Goal: Check status

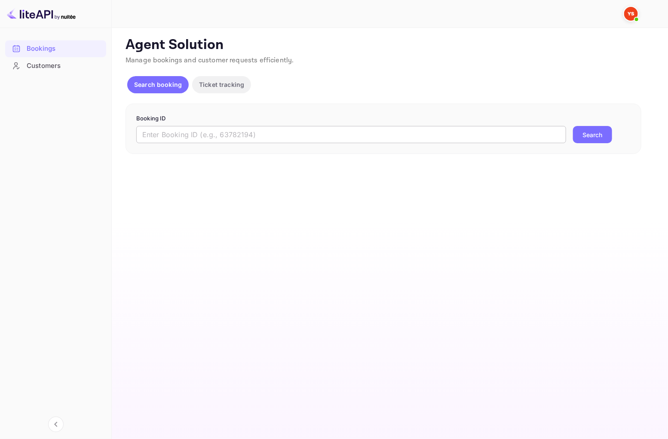
click at [198, 138] on input "text" at bounding box center [351, 134] width 430 height 17
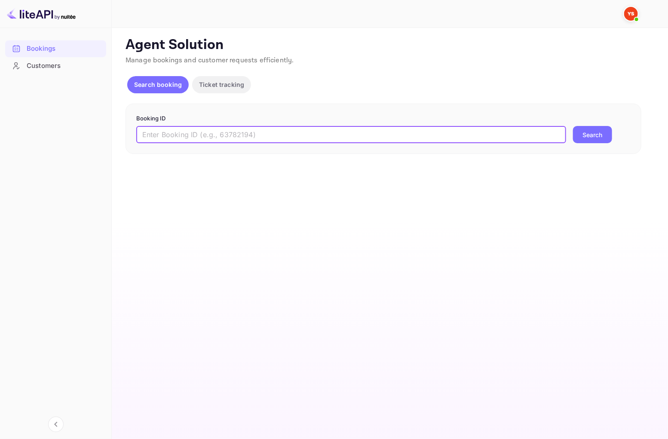
paste input "9594179"
type input "9594179"
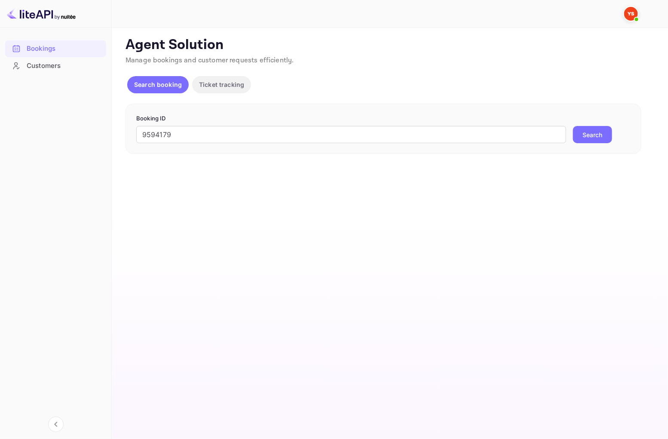
click at [594, 134] on ya-tr-span "Search" at bounding box center [593, 134] width 20 height 9
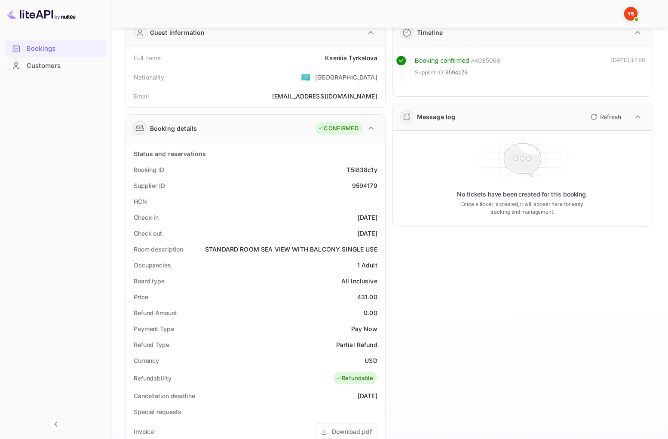
scroll to position [48, 0]
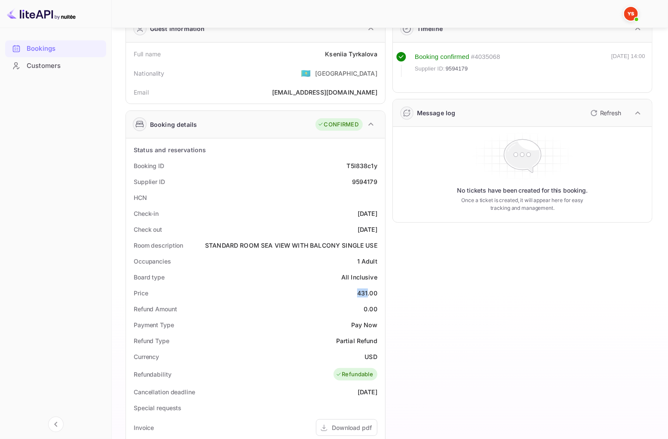
drag, startPoint x: 358, startPoint y: 294, endPoint x: 367, endPoint y: 296, distance: 9.1
click at [367, 296] on div "431.00" at bounding box center [367, 292] width 20 height 9
copy div "431"
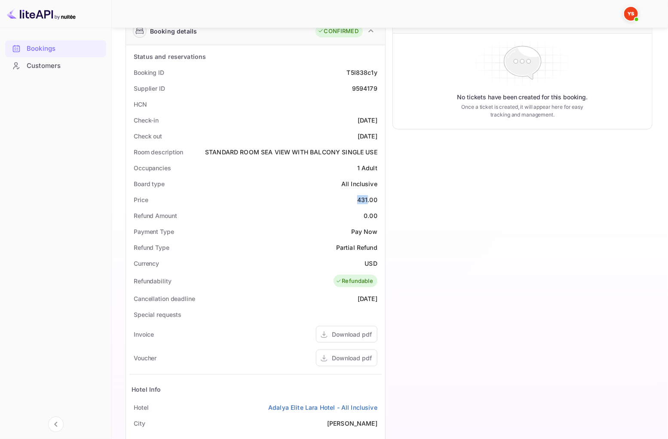
scroll to position [143, 0]
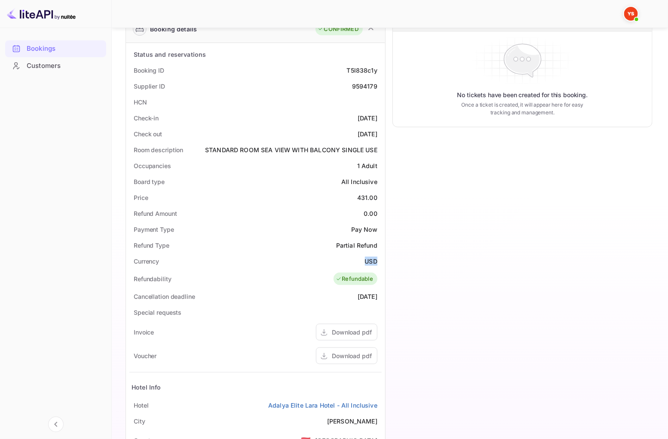
drag, startPoint x: 364, startPoint y: 261, endPoint x: 383, endPoint y: 262, distance: 18.9
click at [383, 262] on div "Status and reservations Booking ID T5l838c1y Supplier ID 9594179 HCN Check-in […" at bounding box center [255, 287] width 259 height 489
copy div "USD"
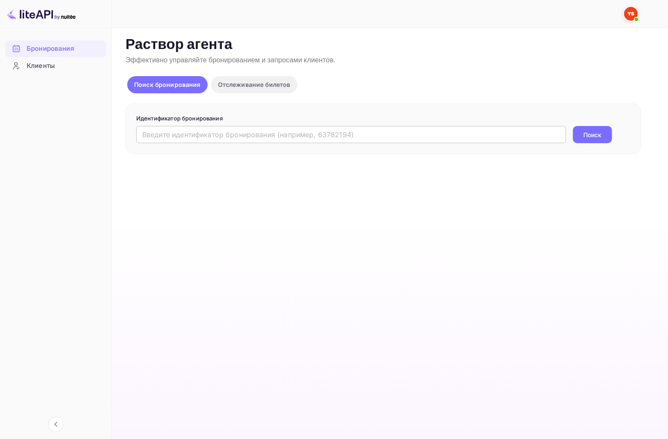
click at [284, 135] on input "text" at bounding box center [351, 134] width 430 height 17
paste input "9594179"
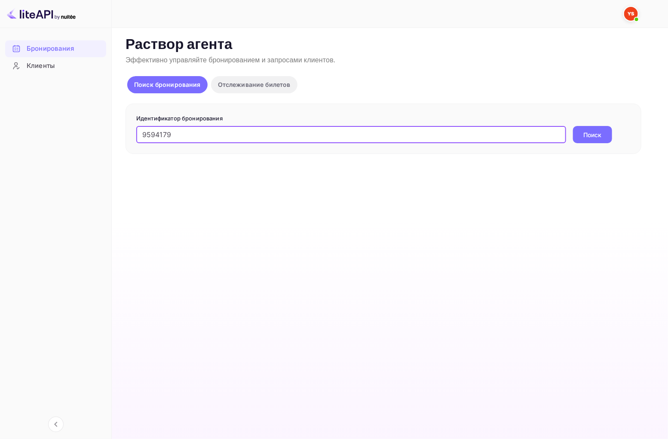
type input "9594179"
click at [604, 135] on button "Поиск" at bounding box center [592, 134] width 39 height 17
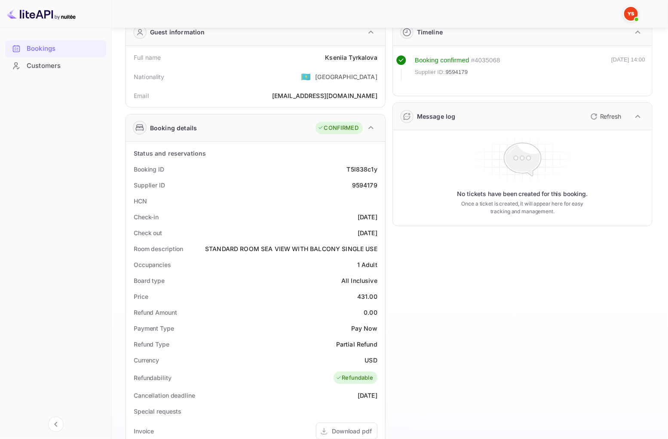
scroll to position [48, 0]
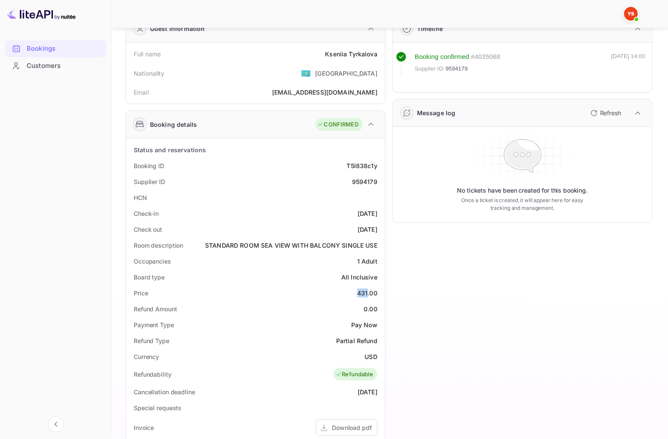
drag, startPoint x: 359, startPoint y: 293, endPoint x: 367, endPoint y: 294, distance: 8.6
click at [367, 294] on div "431.00" at bounding box center [367, 292] width 20 height 9
copy div "431"
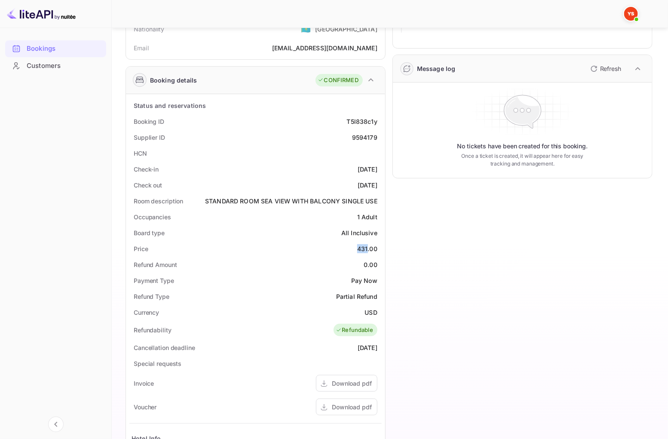
scroll to position [95, 0]
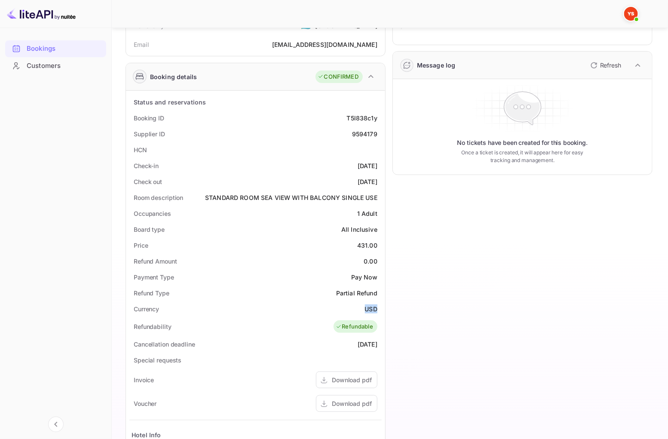
drag, startPoint x: 364, startPoint y: 306, endPoint x: 377, endPoint y: 309, distance: 12.6
click at [377, 309] on ya-tr-span "USD" at bounding box center [371, 308] width 12 height 7
copy ya-tr-span "USD"
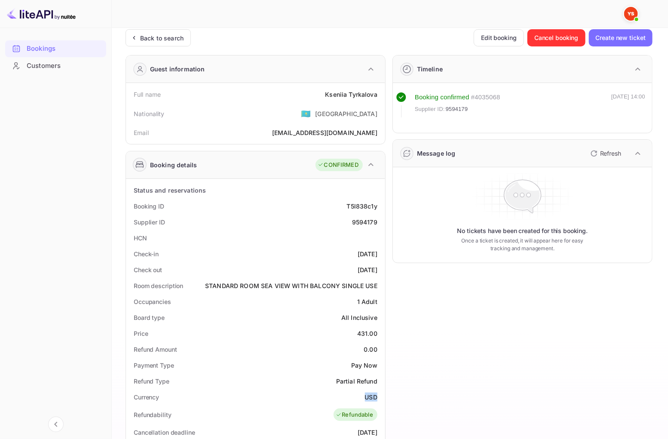
scroll to position [0, 0]
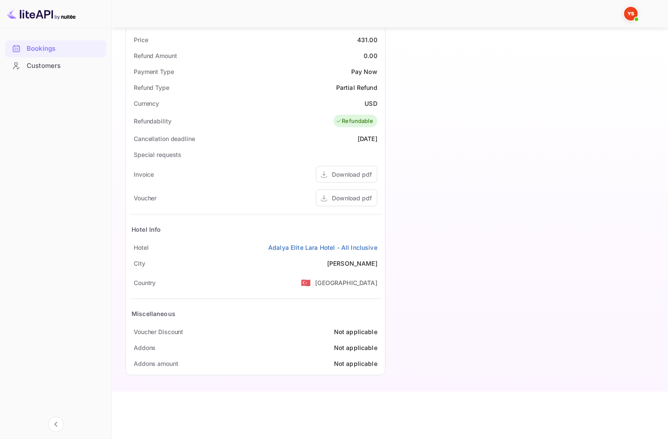
click at [477, 186] on div "Timeline Booking confirmed # 4035068 Supplier ID: 9594179 23 Sep 2025 14:00 Mes…" at bounding box center [518, 68] width 267 height 627
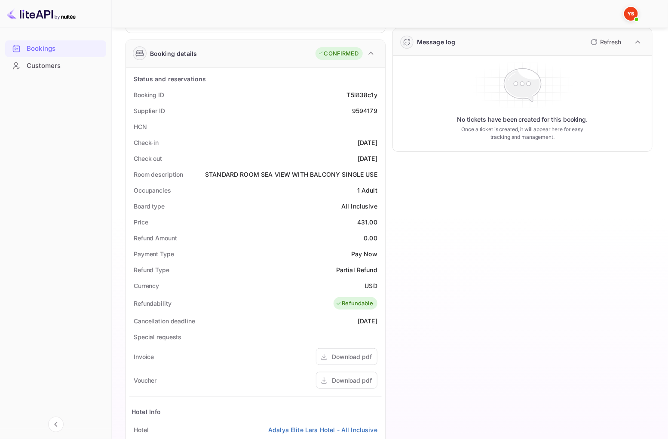
scroll to position [112, 0]
